Goal: Navigation & Orientation: Find specific page/section

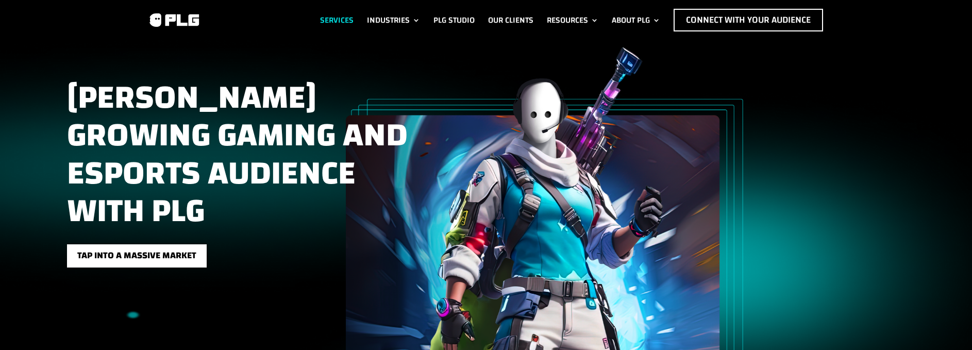
click at [344, 19] on link "Services" at bounding box center [337, 20] width 34 height 23
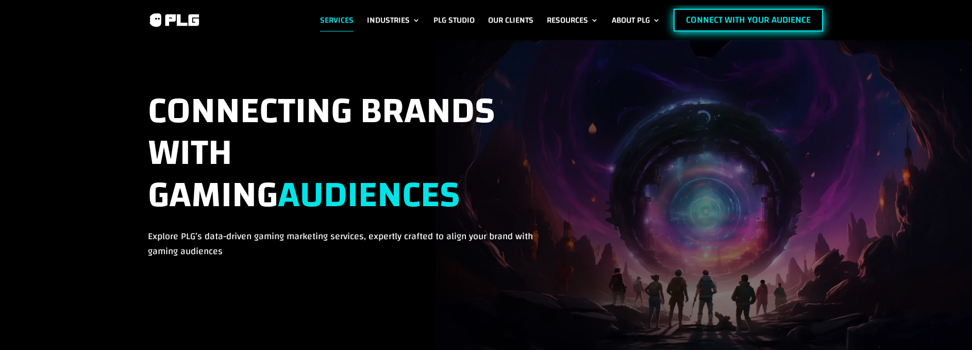
click at [698, 20] on link "Connect with Your Audience" at bounding box center [749, 20] width 150 height 23
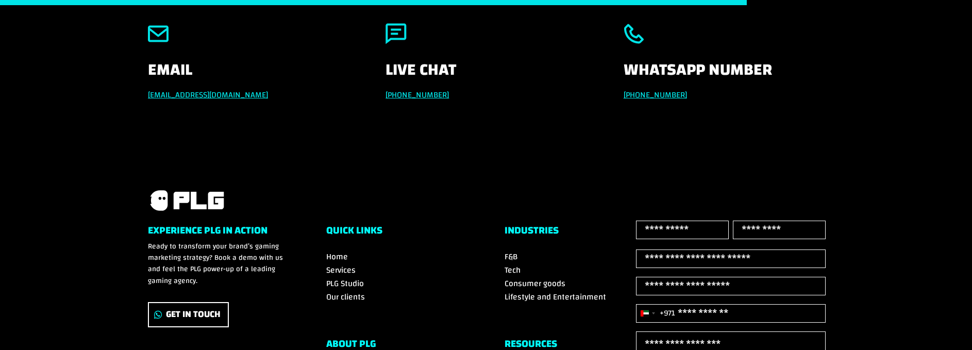
scroll to position [670, 0]
